Goal: Task Accomplishment & Management: Manage account settings

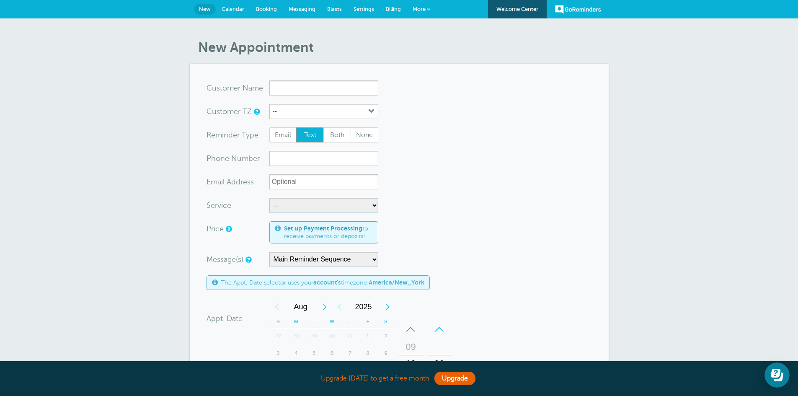
click at [431, 16] on link "More" at bounding box center [421, 9] width 29 height 19
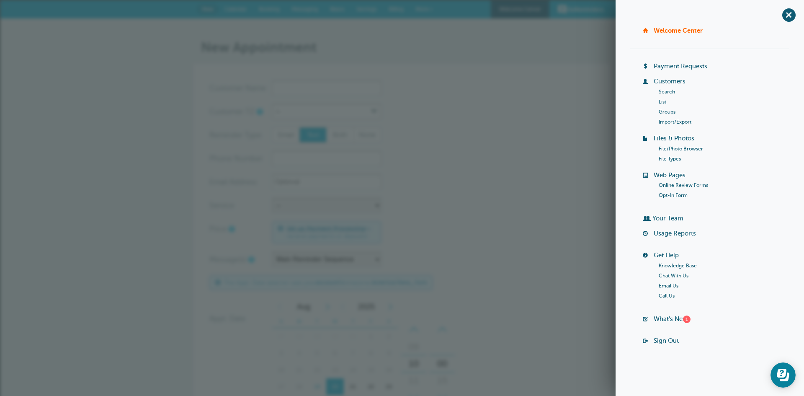
click at [675, 82] on link "Customers" at bounding box center [670, 81] width 32 height 7
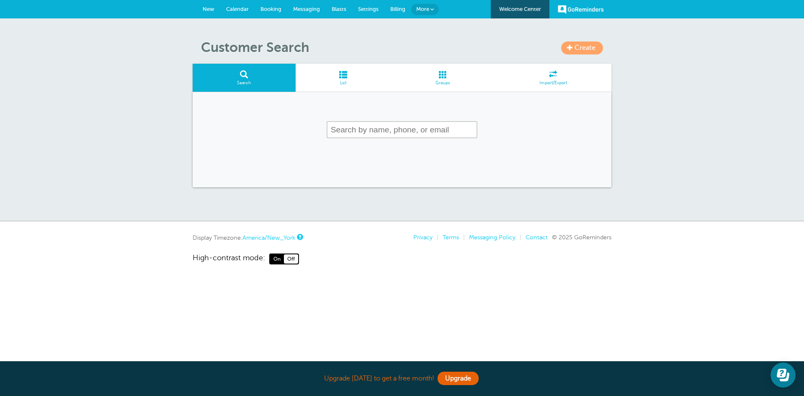
click at [342, 74] on span at bounding box center [344, 74] width 96 height 8
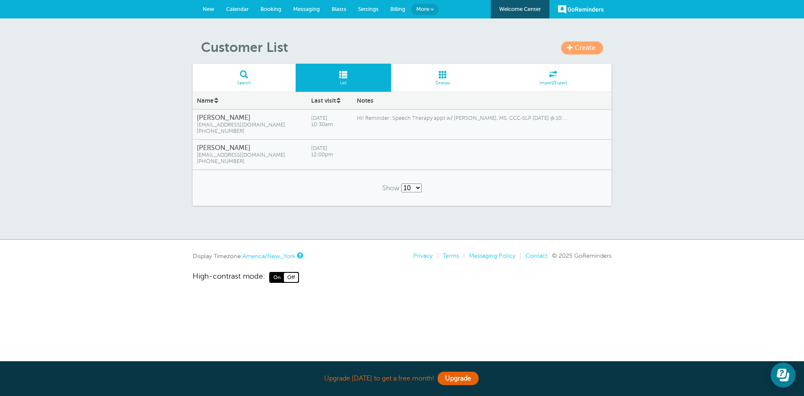
click at [442, 128] on div "Hi! Reminder: Speech Therapy appt w/ [PERSON_NAME], MS, CCC-SLP [DATE] @ 10:..." at bounding box center [482, 125] width 259 height 30
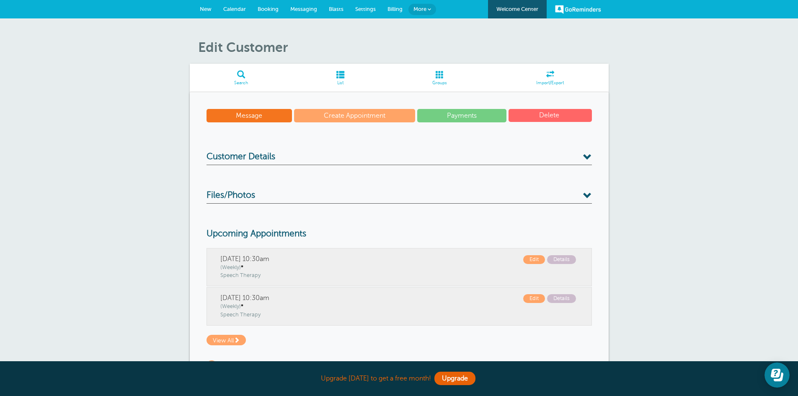
click at [546, 112] on button "Delete" at bounding box center [550, 115] width 83 height 13
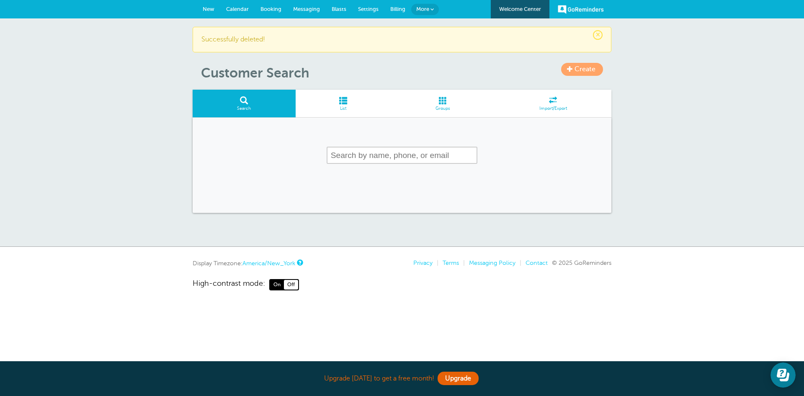
click at [584, 7] on link "GoReminders" at bounding box center [581, 9] width 46 height 18
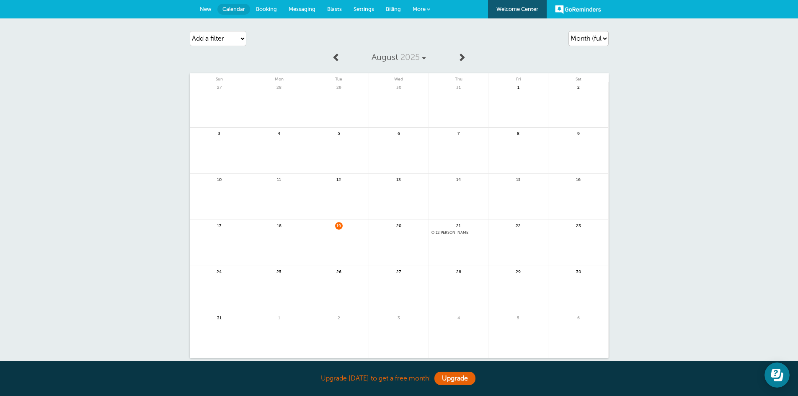
click at [460, 231] on span "12 [PERSON_NAME]" at bounding box center [459, 232] width 54 height 5
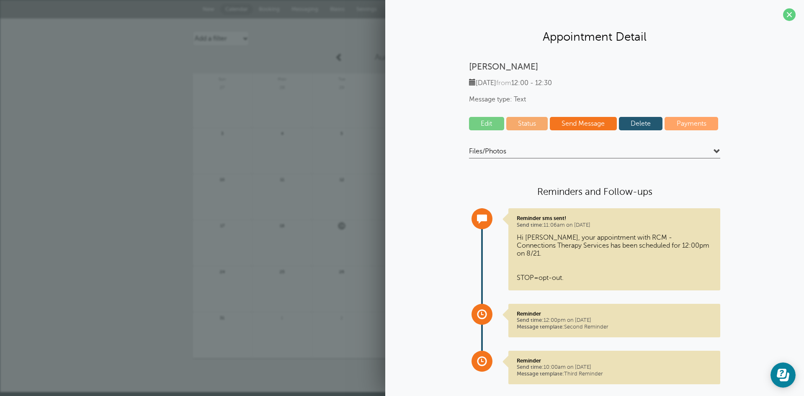
click at [637, 124] on link "Delete" at bounding box center [641, 123] width 44 height 13
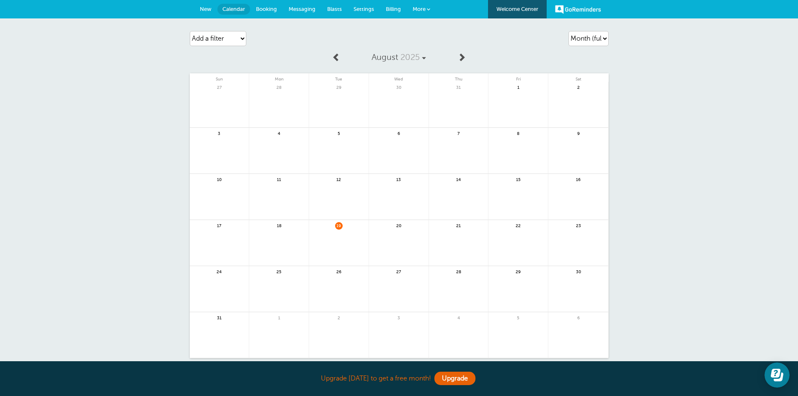
click at [564, 5] on link "GoReminders" at bounding box center [578, 9] width 46 height 18
click at [428, 9] on span at bounding box center [428, 9] width 3 height 3
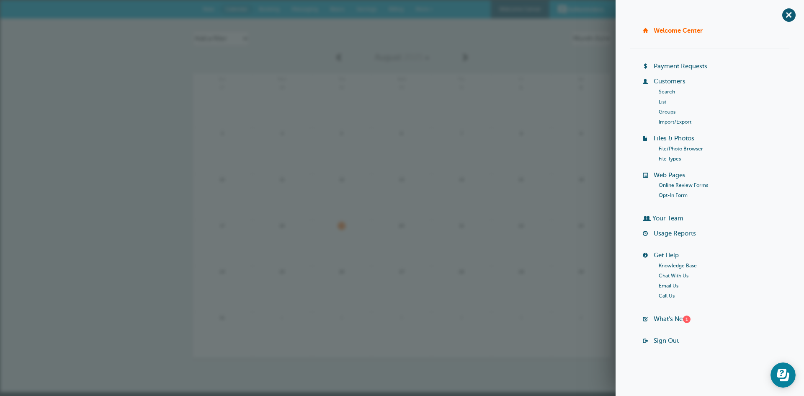
click at [674, 342] on link "Sign Out" at bounding box center [666, 340] width 25 height 7
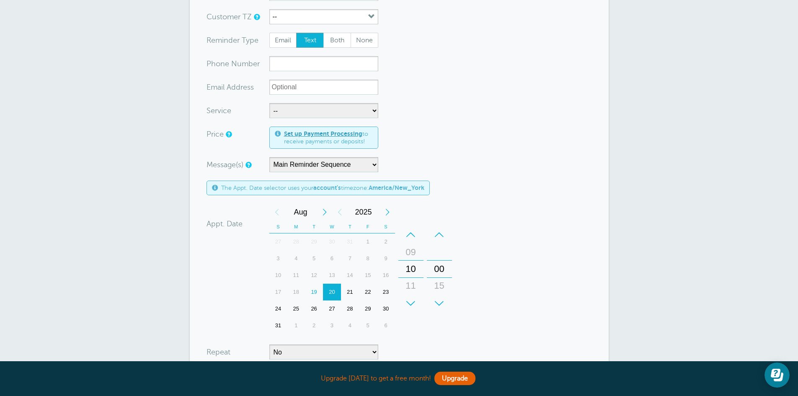
scroll to position [38, 0]
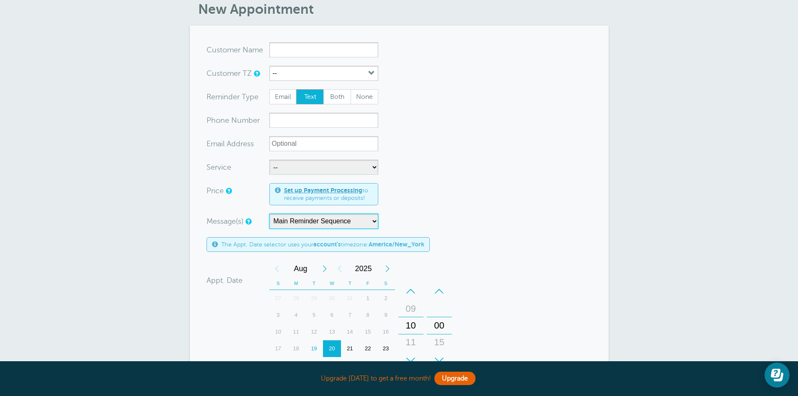
click at [358, 214] on select "Main Reminder Sequence" at bounding box center [323, 221] width 109 height 15
click at [481, 183] on form "You are creating a new customer. To use an existing customer select one from th…" at bounding box center [399, 272] width 385 height 460
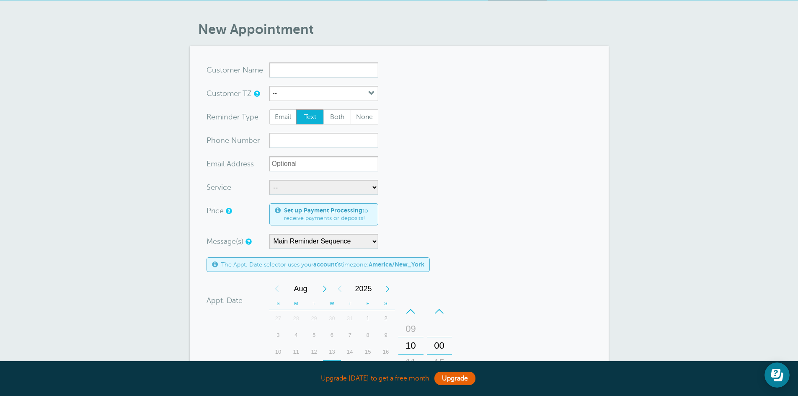
scroll to position [0, 0]
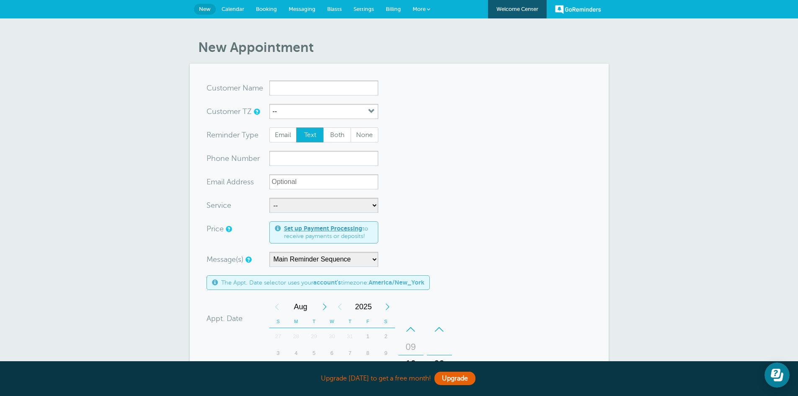
click at [233, 10] on span "Calendar" at bounding box center [233, 9] width 23 height 6
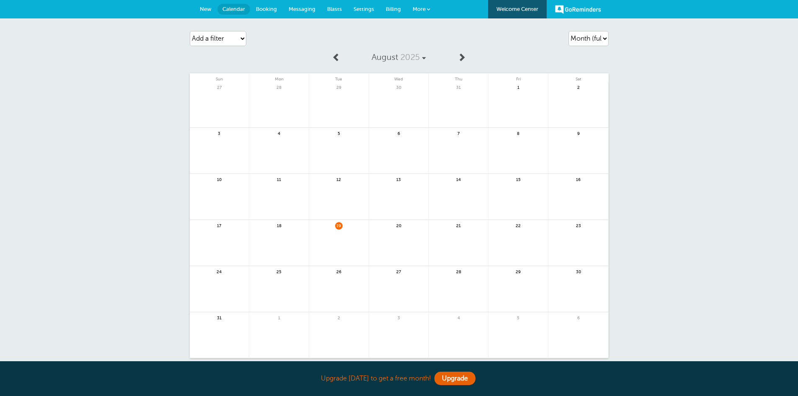
click at [371, 11] on span "Settings" at bounding box center [364, 9] width 21 height 6
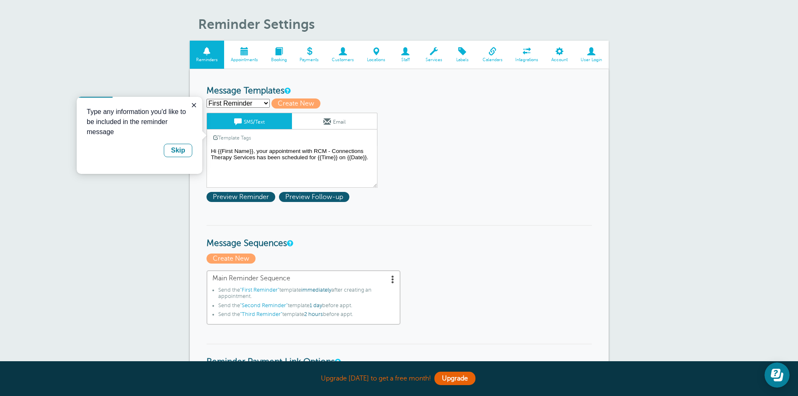
scroll to position [42, 0]
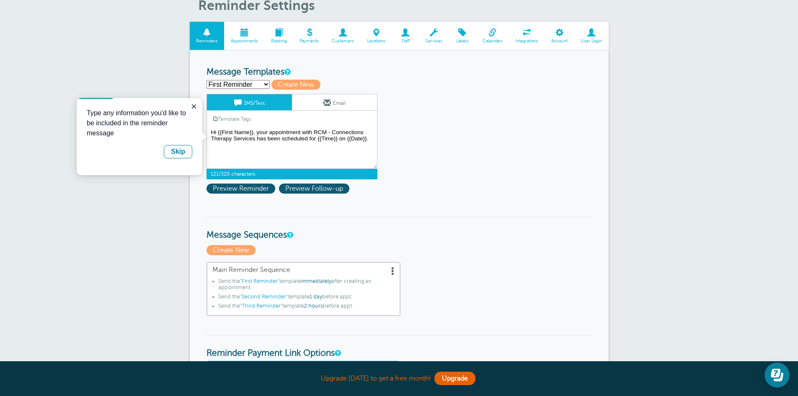
drag, startPoint x: 450, startPoint y: 237, endPoint x: 191, endPoint y: 136, distance: 277.9
click at [191, 104] on icon "Close guide" at bounding box center [194, 106] width 7 height 7
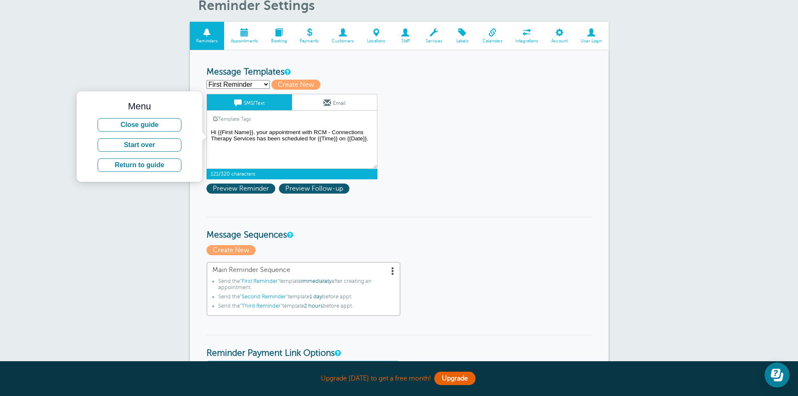
click at [554, 35] on span at bounding box center [559, 32] width 29 height 8
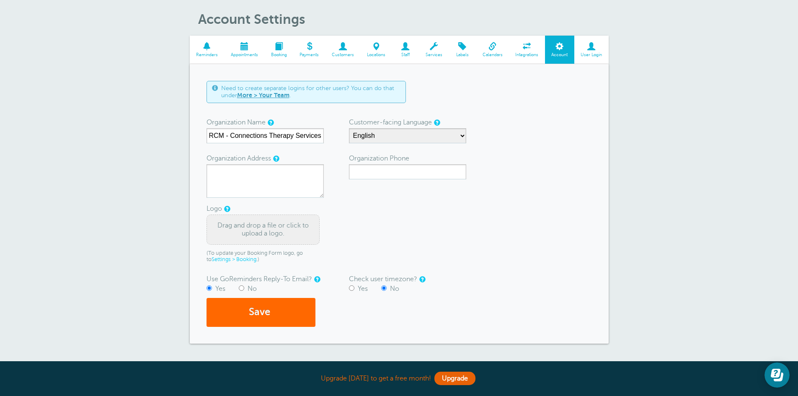
scroll to position [42, 0]
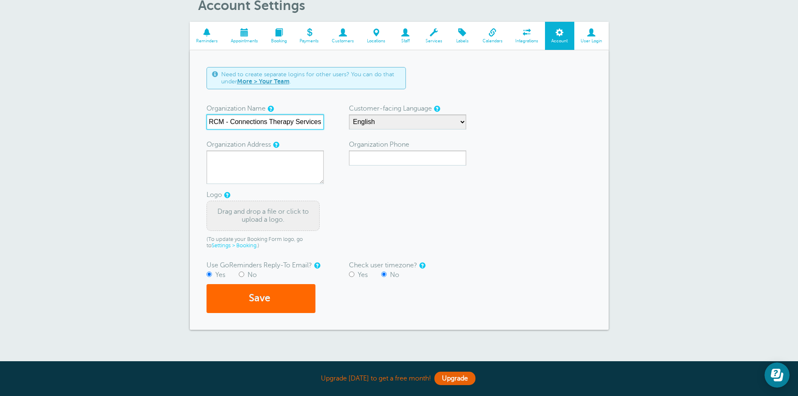
click at [244, 119] on input "RCM - Connections Therapy Services" at bounding box center [265, 121] width 117 height 15
click at [245, 119] on input "RCM - Connections Therapy Services" at bounding box center [265, 121] width 117 height 15
drag, startPoint x: 321, startPoint y: 120, endPoint x: 163, endPoint y: 119, distance: 158.8
click at [163, 119] on div "Account Settings Reminders Appointments Booking Payments Customers Locations St…" at bounding box center [399, 170] width 798 height 387
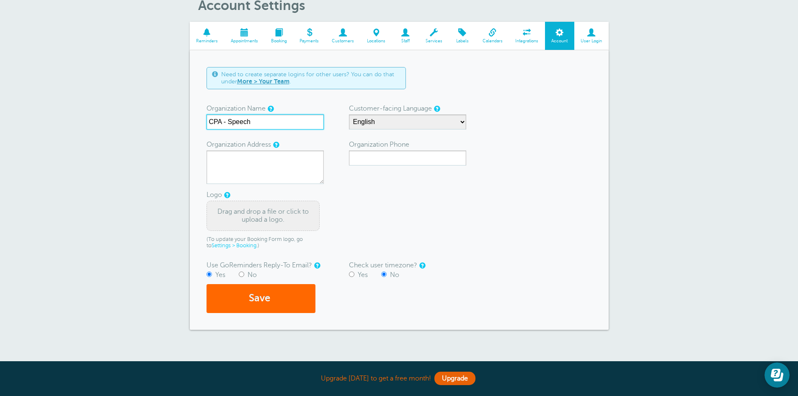
type input "CPA - Speech"
click at [602, 172] on div "Need to create separate logins for other users? You can do that under More > Yo…" at bounding box center [399, 189] width 419 height 279
click at [287, 290] on button "Save" at bounding box center [261, 298] width 109 height 29
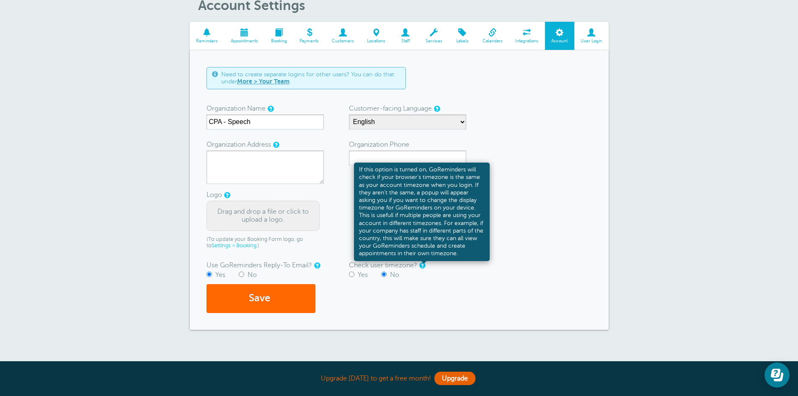
click at [483, 250] on div "If this option is turned on, GoReminders will check if your browser's timezone …" at bounding box center [422, 212] width 136 height 98
click at [576, 230] on form "Need to create separate logins for other users? You can do that under More > Yo…" at bounding box center [399, 190] width 385 height 246
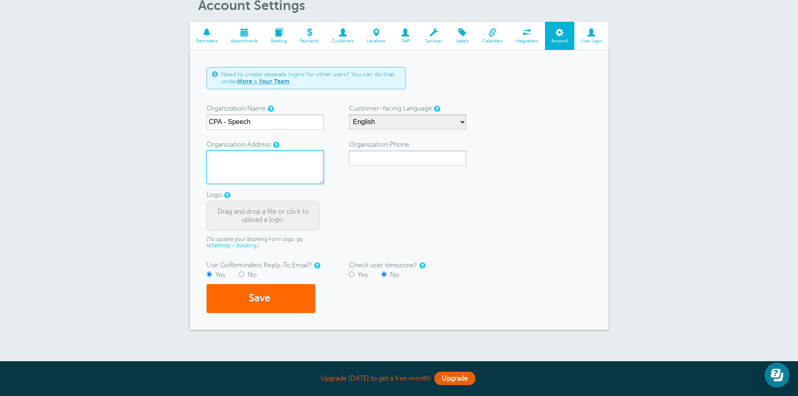
click at [265, 173] on textarea "Organization Address" at bounding box center [265, 167] width 117 height 34
click at [574, 202] on form "Need to create separate logins for other users? You can do that under More > Yo…" at bounding box center [399, 190] width 385 height 246
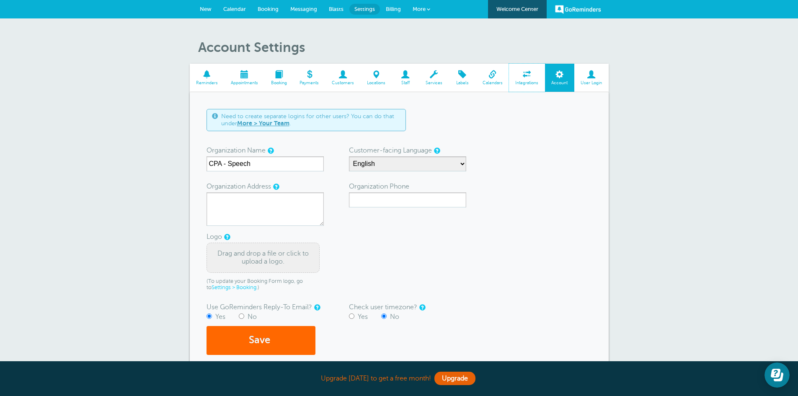
drag, startPoint x: 531, startPoint y: 76, endPoint x: 436, endPoint y: 48, distance: 99.0
click at [530, 76] on span at bounding box center [527, 74] width 36 height 8
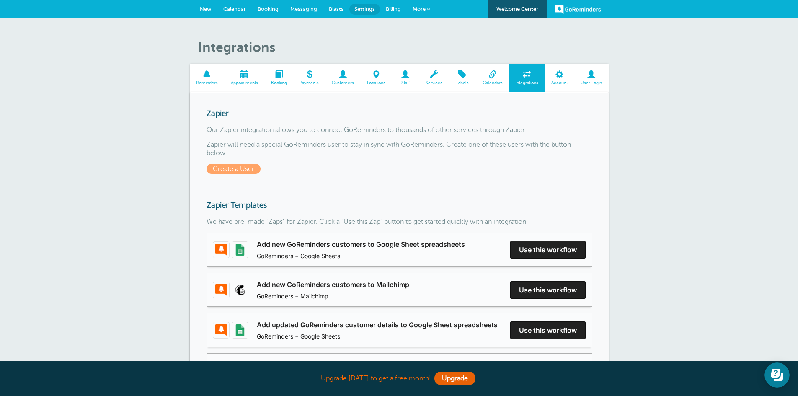
click at [563, 81] on span "Account" at bounding box center [559, 82] width 21 height 5
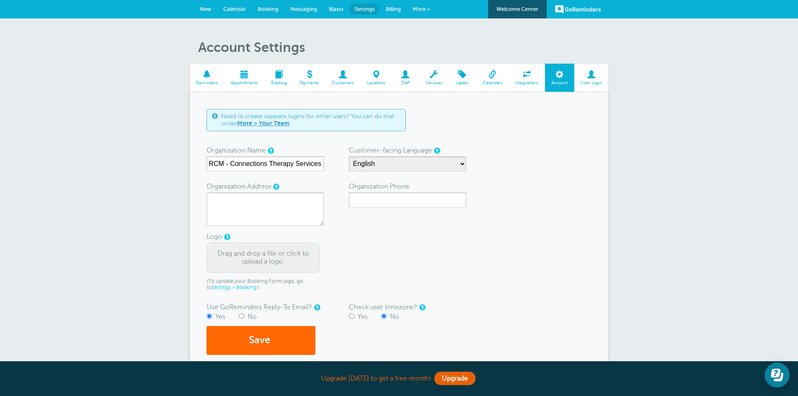
click at [583, 78] on span at bounding box center [591, 74] width 34 height 8
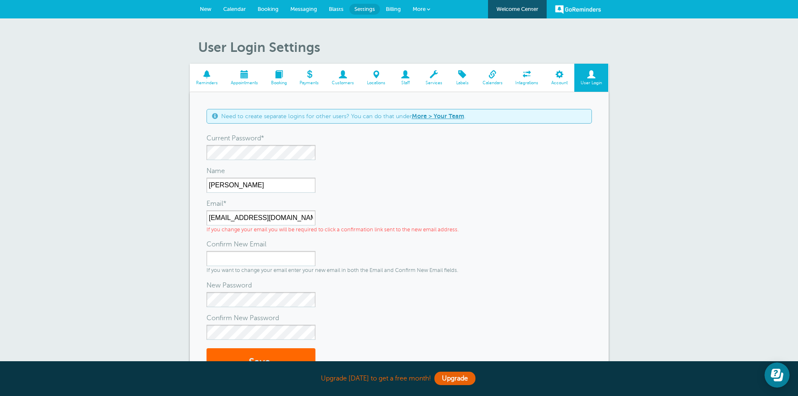
click at [554, 81] on span "Account" at bounding box center [559, 82] width 21 height 5
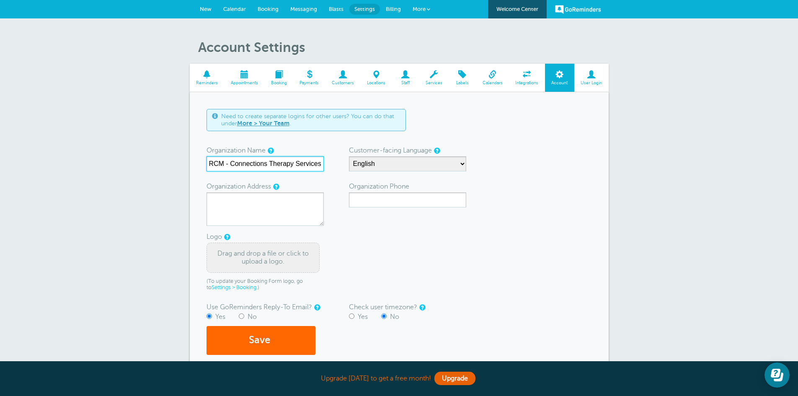
click at [272, 165] on input "RCM - Connections Therapy Services" at bounding box center [265, 163] width 117 height 15
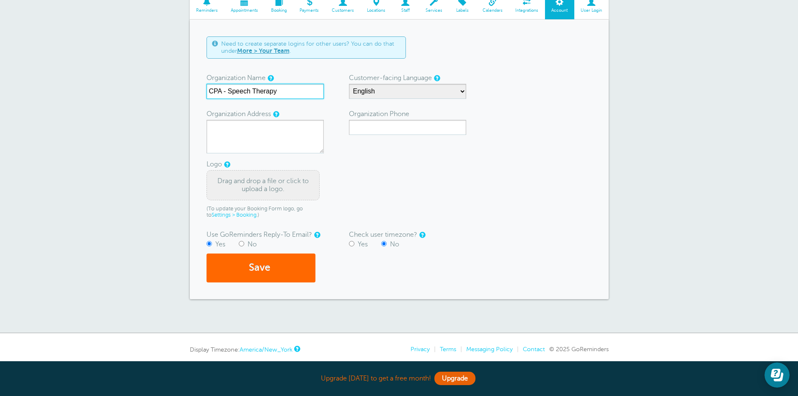
scroll to position [84, 0]
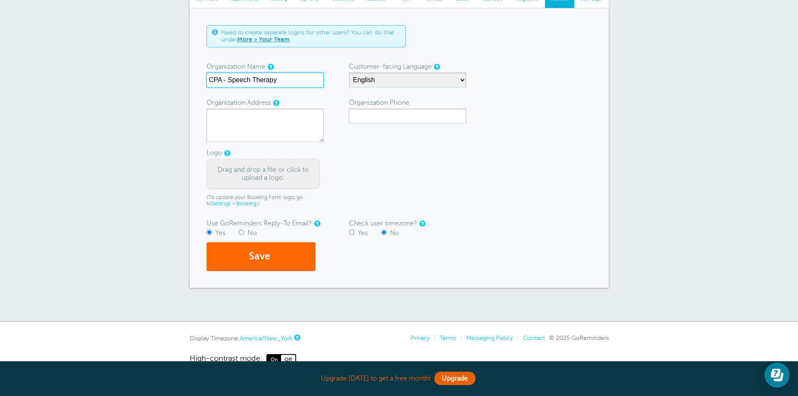
type input "CPA - Speech Therapy"
click at [259, 127] on textarea "Organization Address" at bounding box center [265, 126] width 117 height 34
type textarea "[STREET_ADDRESS][PERSON_NAME]"
type input "9122232037"
click at [283, 261] on button "Save" at bounding box center [261, 256] width 109 height 29
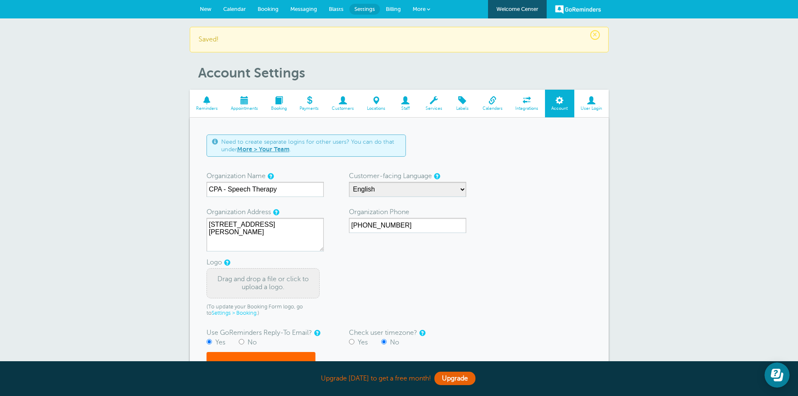
click at [238, 102] on span at bounding box center [244, 100] width 40 height 8
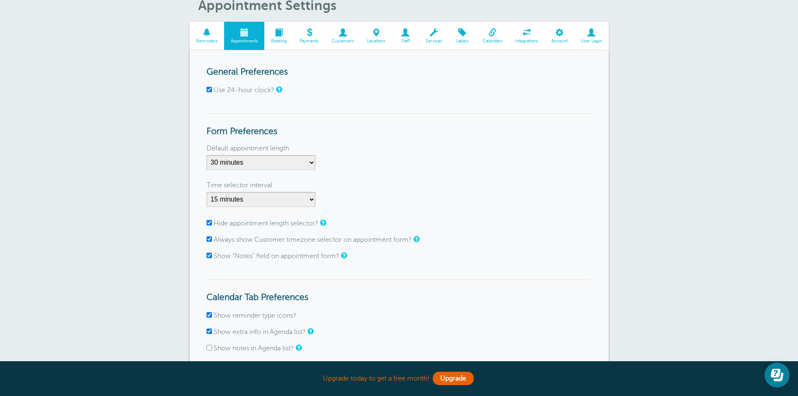
scroll to position [84, 0]
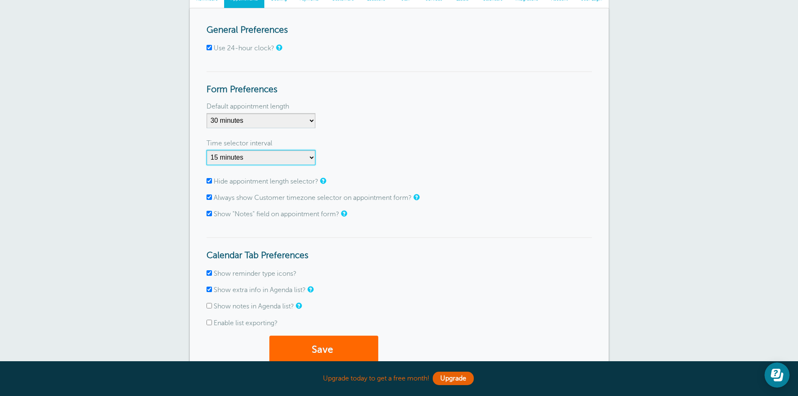
click at [305, 157] on select "1 minute 5 minutes 10 minutes 15 minutes 20 minutes 30 minutes 60 minutes" at bounding box center [261, 157] width 109 height 15
click at [398, 136] on form "General Preferences Use 24-hour clock? Form Preferences Default appointment len…" at bounding box center [399, 199] width 385 height 348
click at [207, 179] on input "Hide appointment length selector?" at bounding box center [209, 180] width 5 height 5
click at [208, 181] on input "Hide appointment length selector?" at bounding box center [209, 180] width 5 height 5
checkbox input "true"
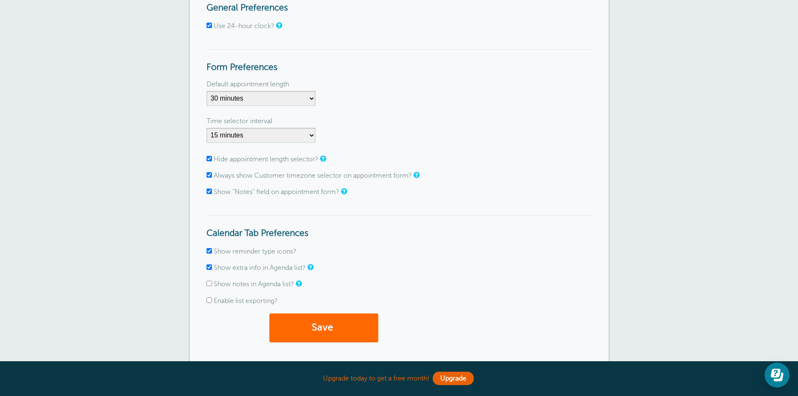
scroll to position [126, 0]
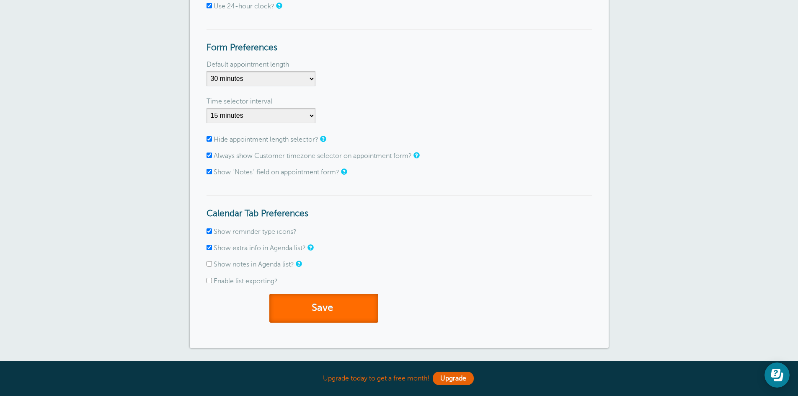
click at [330, 311] on button "Save" at bounding box center [323, 308] width 109 height 29
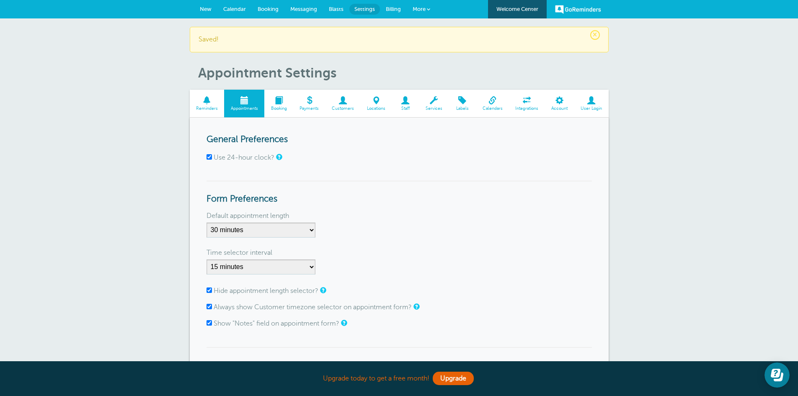
click at [281, 106] on span "Booking" at bounding box center [279, 108] width 21 height 5
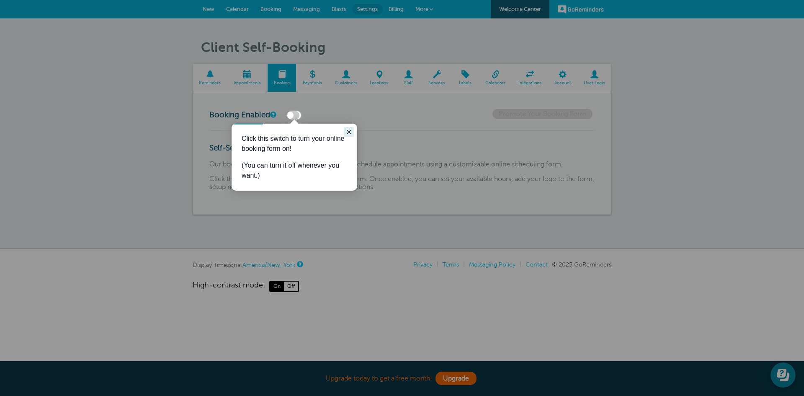
click at [348, 129] on icon "Close guide" at bounding box center [349, 132] width 7 height 7
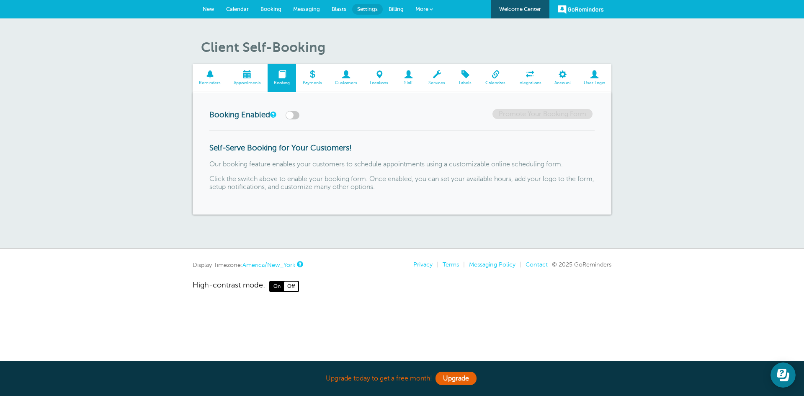
click at [342, 76] on span at bounding box center [345, 74] width 35 height 8
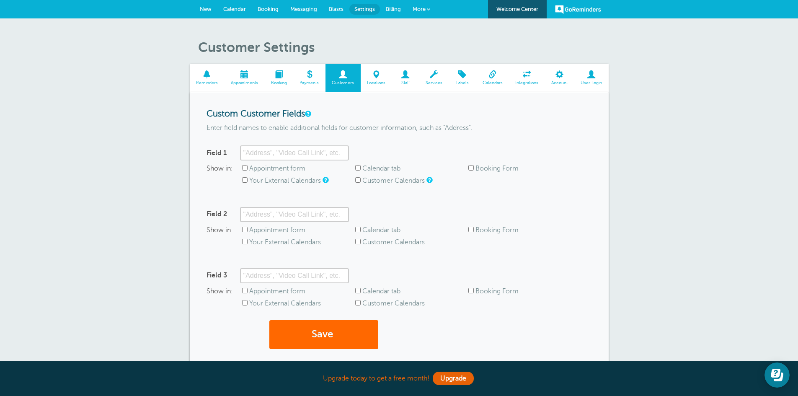
click at [204, 82] on span "Reminders" at bounding box center [207, 82] width 26 height 5
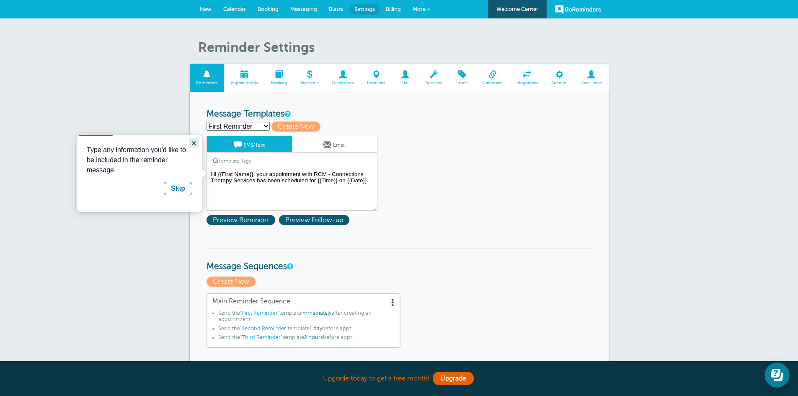
click at [191, 140] on icon "Close guide" at bounding box center [194, 143] width 7 height 7
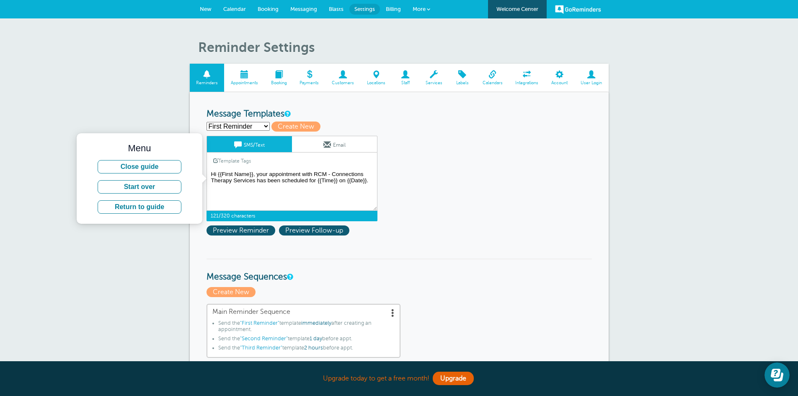
drag, startPoint x: 372, startPoint y: 180, endPoint x: 208, endPoint y: 174, distance: 163.9
click at [208, 174] on textarea "Hi {{First Name}}, your appointment with RCM - Connections Therapy Services has…" at bounding box center [292, 190] width 171 height 42
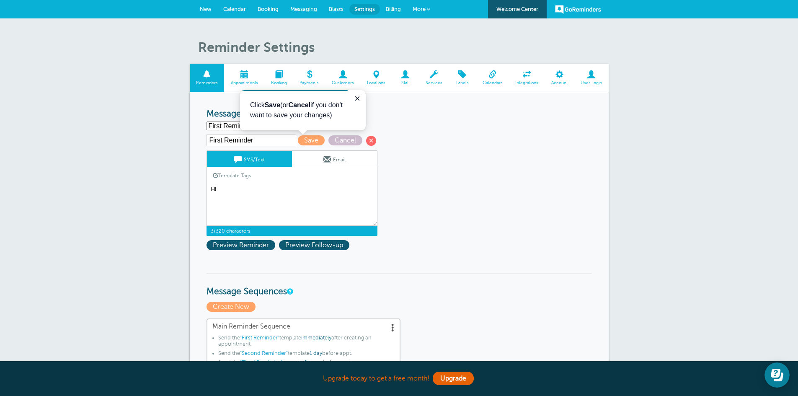
type textarea "H"
click at [343, 198] on textarea "Hi {{First Name}}, your appointment with RCM - Connections Therapy Services has…" at bounding box center [292, 205] width 171 height 42
click at [355, 208] on textarea "Hi {{First Name}}, your appointment with RCM - Connections Therapy Services has…" at bounding box center [292, 205] width 171 height 42
paste textarea "https://teams.live.com/meet/9313113824499?p=luDPlUI0k0tPHFrpvI"
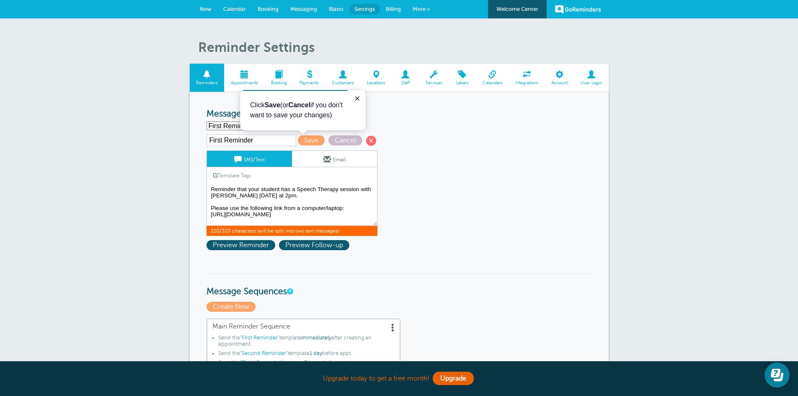
click at [357, 209] on textarea "Hi {{First Name}}, your appointment with RCM - Connections Therapy Services has…" at bounding box center [292, 205] width 171 height 42
click at [337, 217] on textarea "Hi {{First Name}}, your appointment with RCM - Connections Therapy Services has…" at bounding box center [292, 205] width 171 height 42
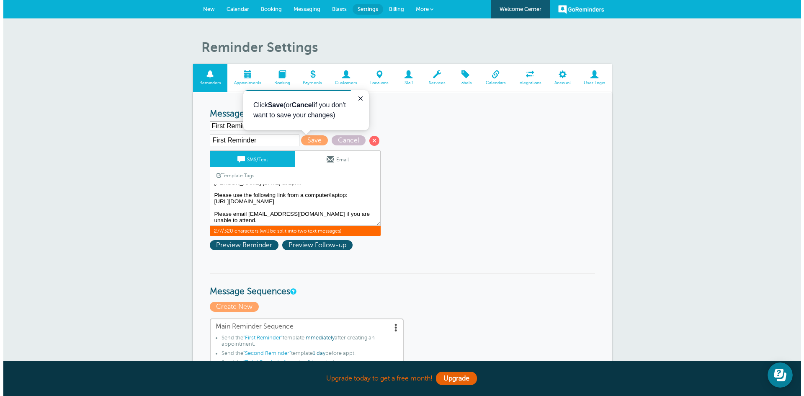
scroll to position [30, 0]
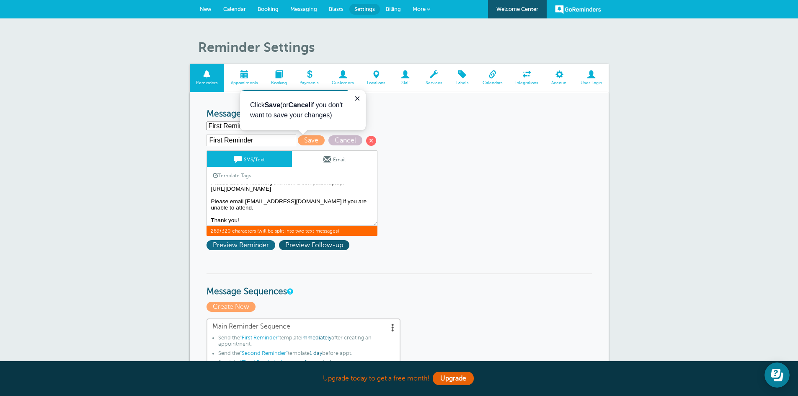
type textarea "Reminder that your student has a Speech Therapy session with [PERSON_NAME] [DAT…"
click at [246, 245] on span "Preview Reminder" at bounding box center [241, 245] width 69 height 10
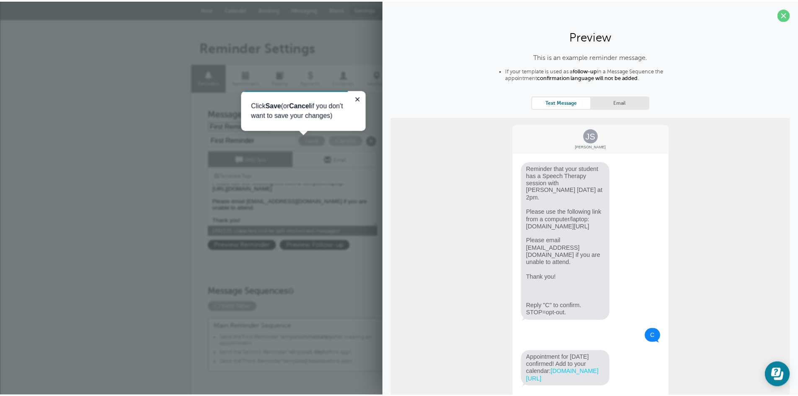
scroll to position [0, 0]
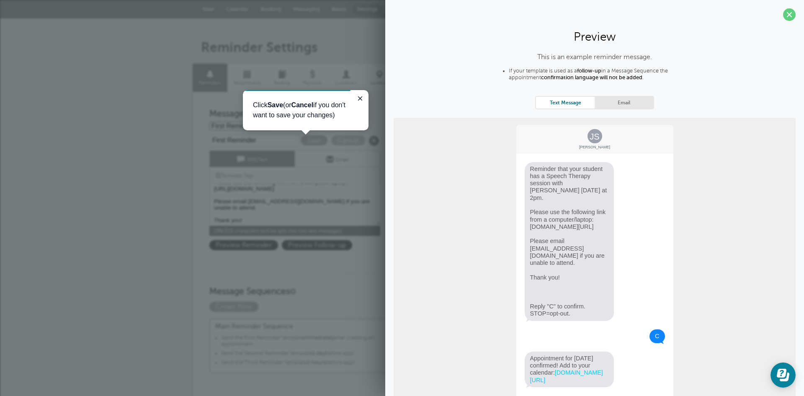
click at [628, 101] on link "Email" at bounding box center [624, 102] width 59 height 11
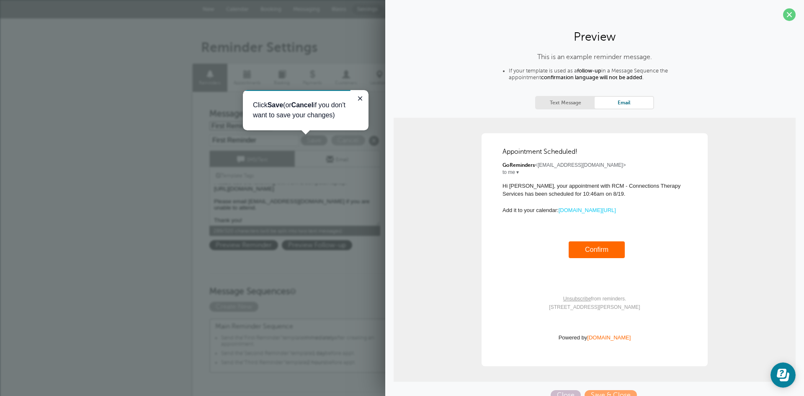
click at [784, 17] on span at bounding box center [789, 14] width 13 height 13
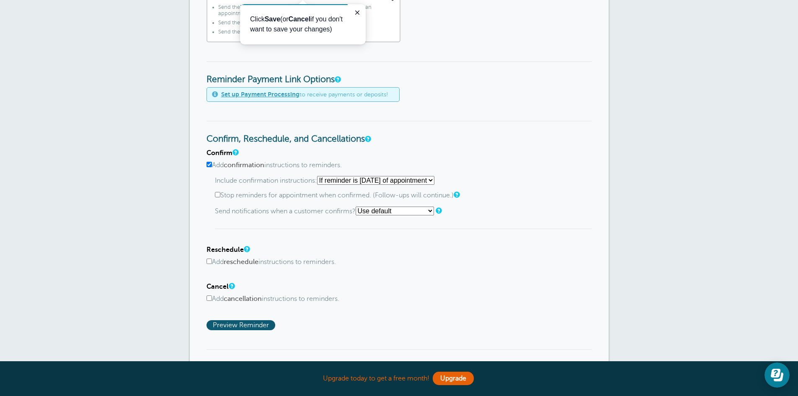
scroll to position [335, 0]
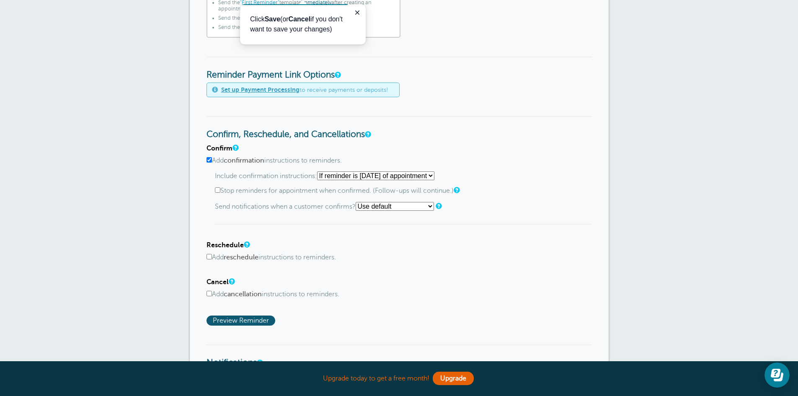
click at [434, 174] on select "Starting with first reminder If reminder is within 1 day of appointment If remi…" at bounding box center [375, 175] width 117 height 9
click at [501, 122] on h3 "Confirm, Reschedule, and Cancellations" at bounding box center [399, 128] width 385 height 24
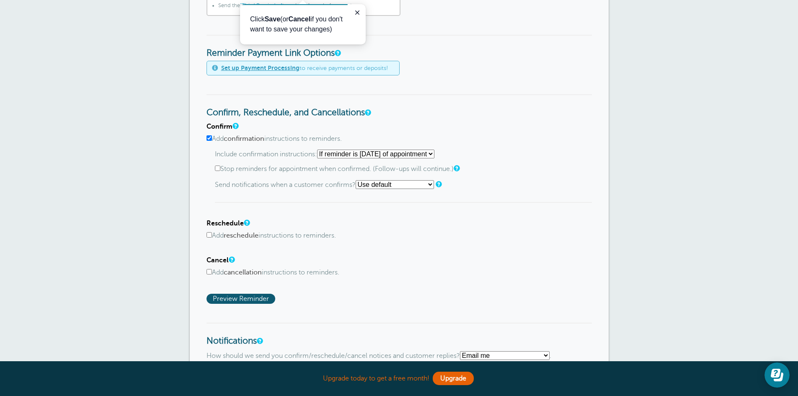
scroll to position [377, 0]
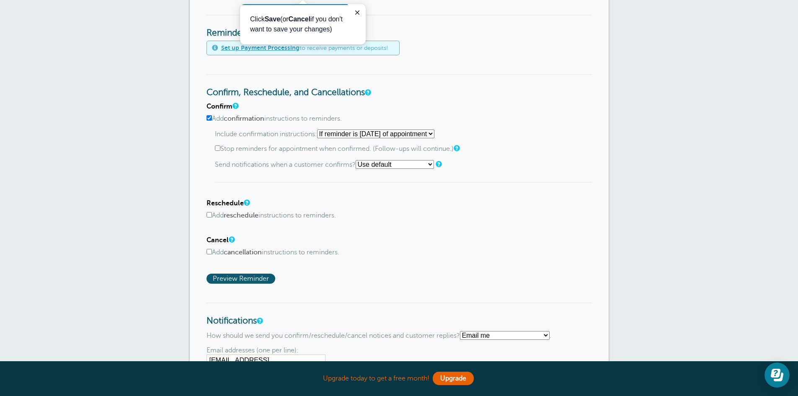
click at [218, 146] on input "Stop reminders for appointment when confirmed. (Follow-ups will continue.)" at bounding box center [217, 147] width 5 height 5
checkbox input "true"
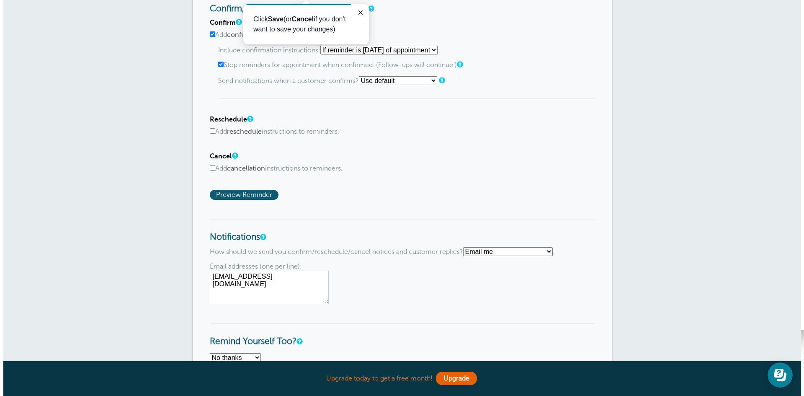
scroll to position [503, 0]
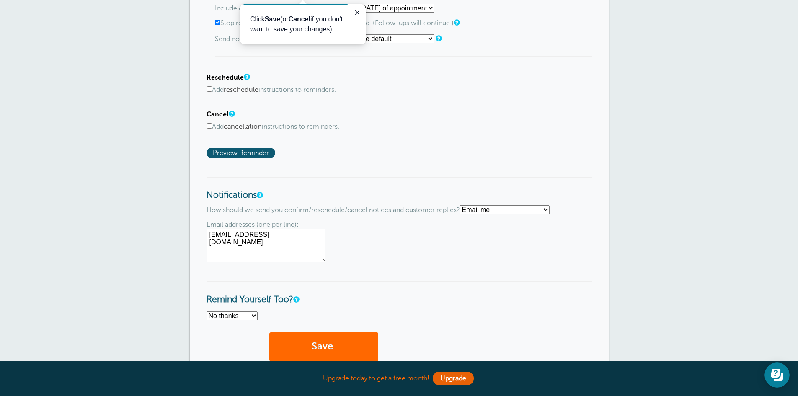
click at [208, 125] on input "Add cancellation instructions to reminders." at bounding box center [209, 125] width 5 height 5
checkbox input "true"
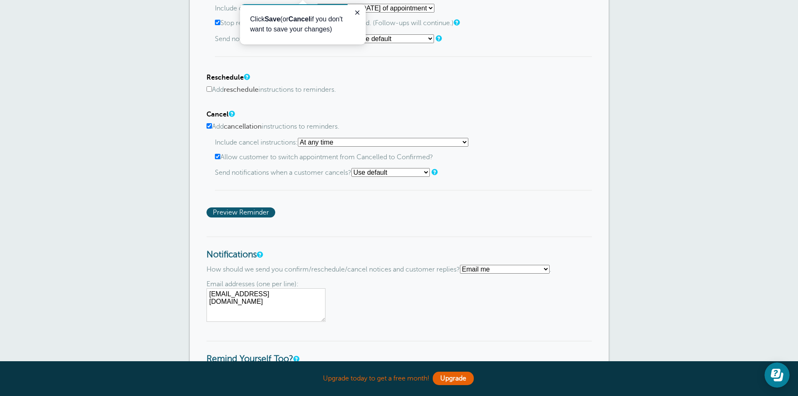
click at [370, 145] on select "At any time If reminder more than 1 day away from appointment If reminder more …" at bounding box center [383, 142] width 171 height 9
click at [438, 116] on h4 "Cancel" at bounding box center [399, 115] width 385 height 8
click at [216, 156] on input "Allow customer to switch appointment from Cancelled to Confirmed?" at bounding box center [217, 156] width 5 height 5
checkbox input "false"
click at [253, 207] on span "Preview Reminder" at bounding box center [241, 212] width 69 height 10
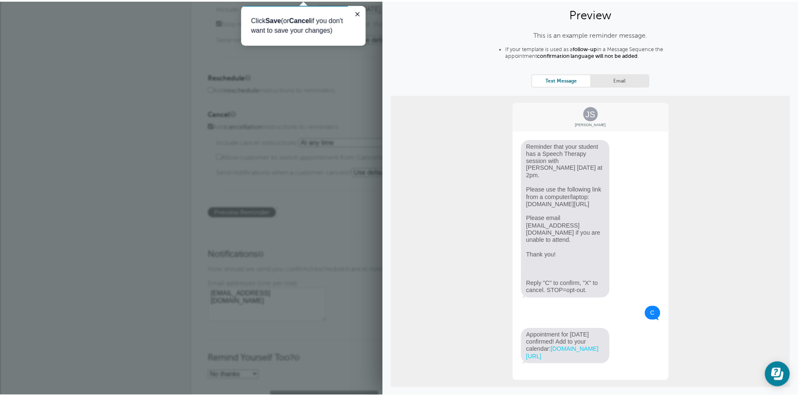
scroll to position [0, 0]
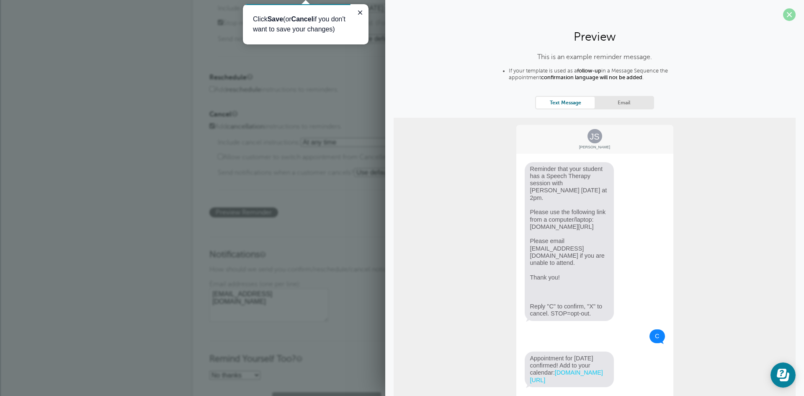
click at [783, 14] on span at bounding box center [789, 14] width 13 height 13
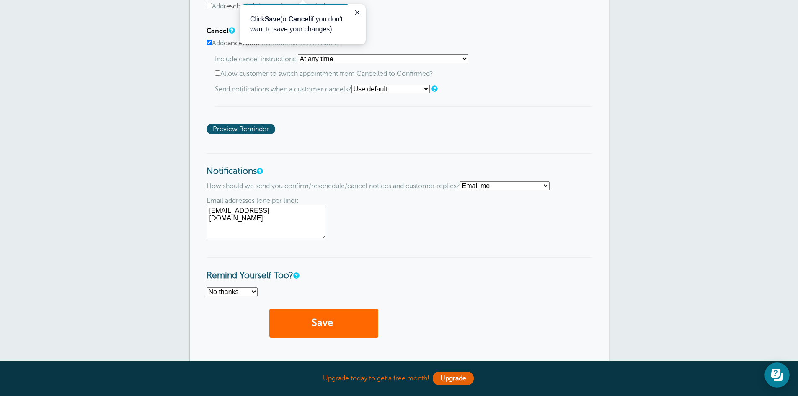
scroll to position [587, 0]
click at [505, 183] on select "Text me Email me Don't send me notifications" at bounding box center [505, 185] width 90 height 9
click at [426, 218] on div "Email addresses (one per line): jessicafree87@gmail.com" at bounding box center [399, 216] width 385 height 41
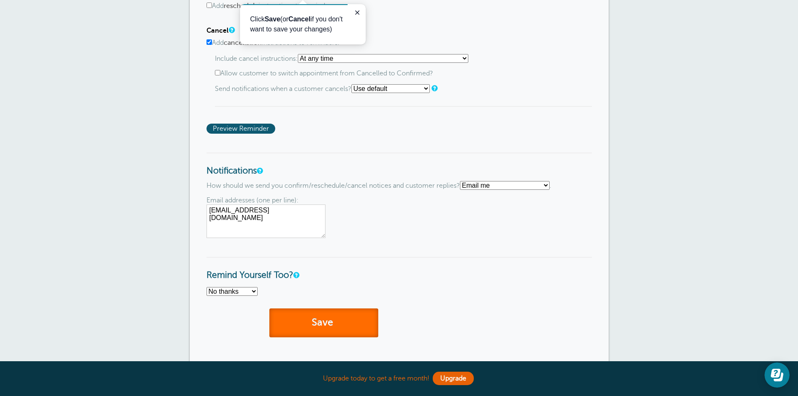
click at [352, 316] on button "Save" at bounding box center [323, 322] width 109 height 29
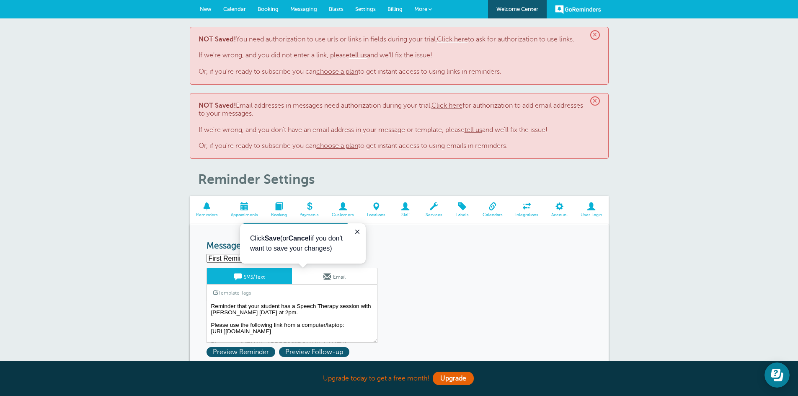
click at [461, 41] on link "Click here" at bounding box center [452, 40] width 31 height 8
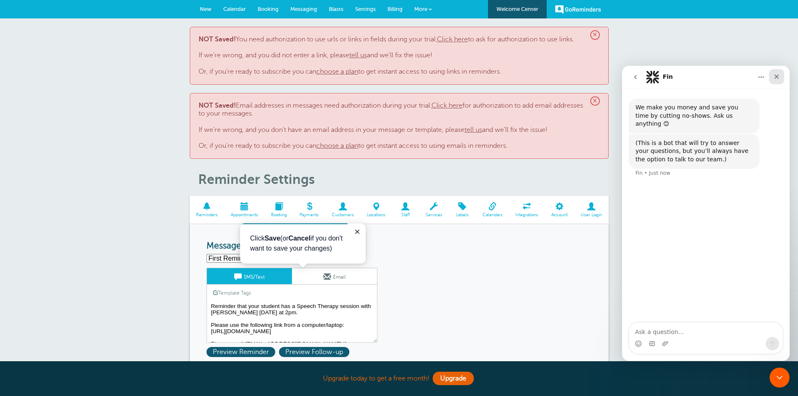
click at [776, 76] on icon "Close" at bounding box center [777, 77] width 5 height 5
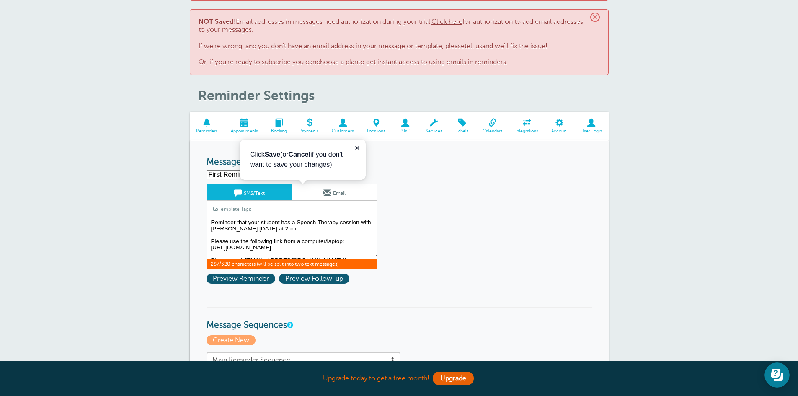
scroll to position [16, 0]
drag, startPoint x: 286, startPoint y: 254, endPoint x: 205, endPoint y: 227, distance: 85.2
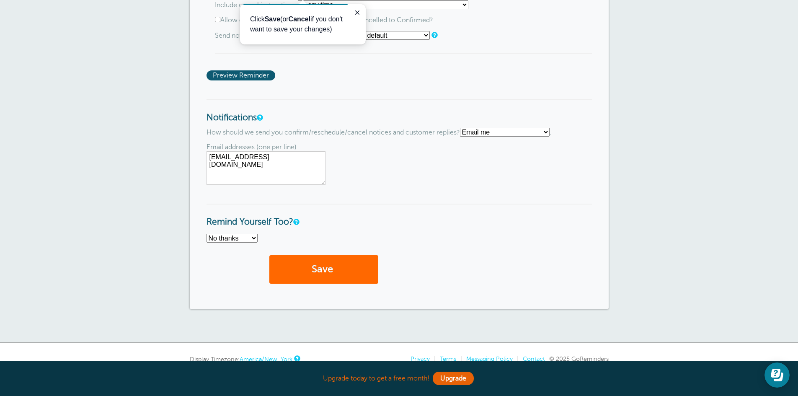
scroll to position [798, 0]
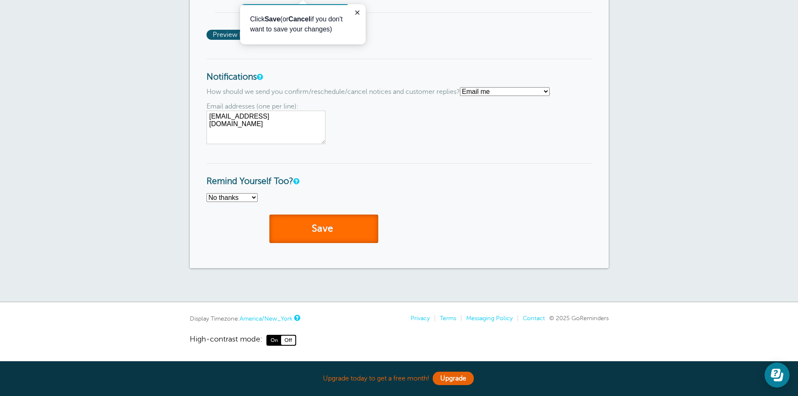
click at [341, 227] on button "Save" at bounding box center [323, 228] width 109 height 29
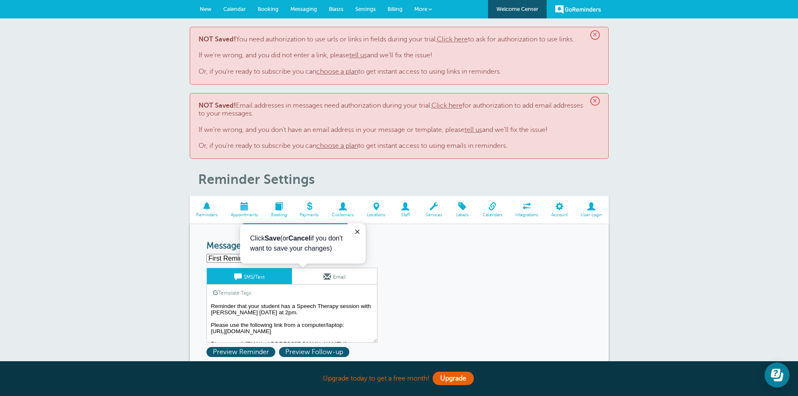
click at [600, 33] on div "× NOT Saved! You need authorization to use urls or links in fields during your …" at bounding box center [399, 56] width 419 height 58
click at [594, 31] on span "×" at bounding box center [595, 35] width 10 height 10
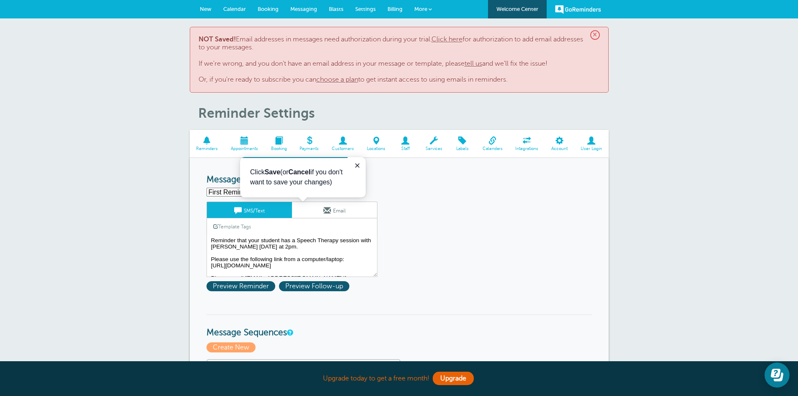
click at [594, 35] on span "×" at bounding box center [595, 35] width 10 height 10
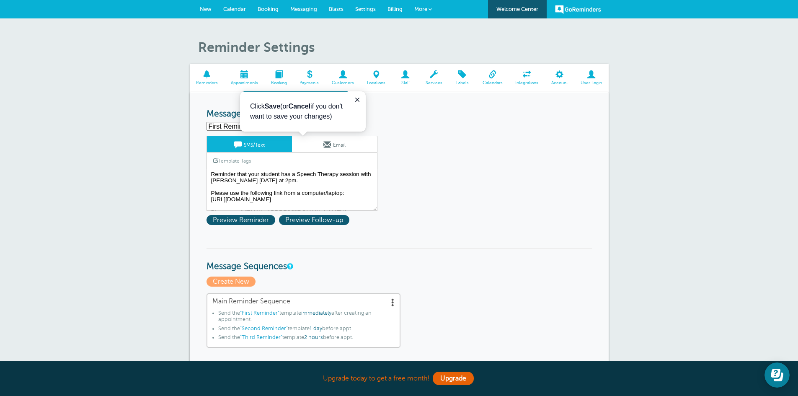
click at [395, 9] on span "Billing" at bounding box center [395, 9] width 15 height 6
